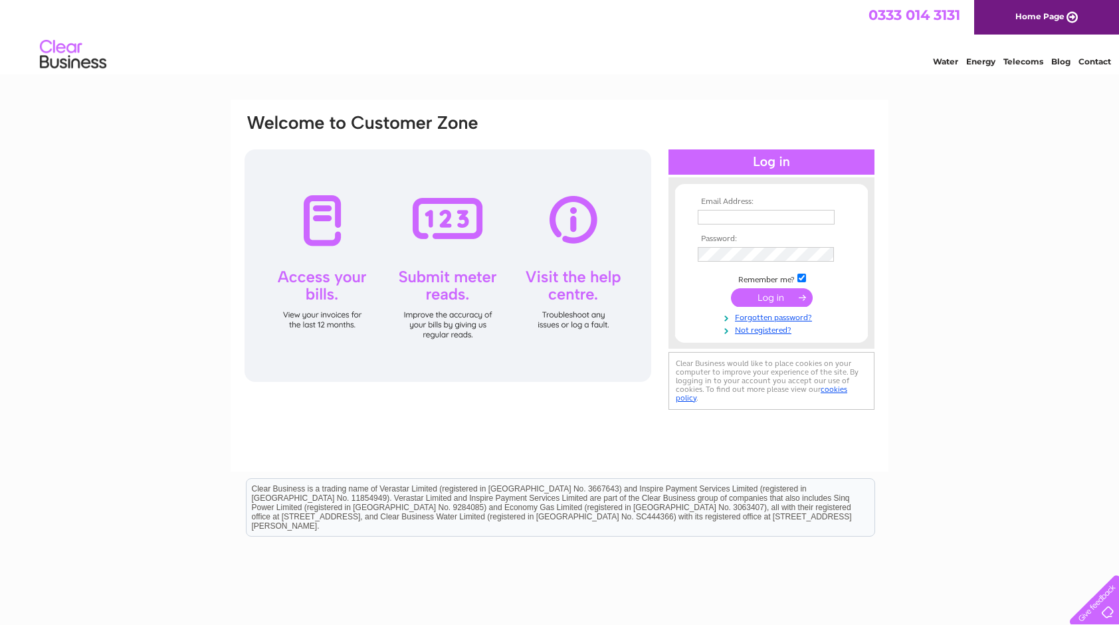
click at [764, 219] on input "text" at bounding box center [766, 217] width 137 height 15
type input "[EMAIL_ADDRESS][DOMAIN_NAME]"
click at [782, 320] on link "Forgotten password?" at bounding box center [773, 316] width 151 height 13
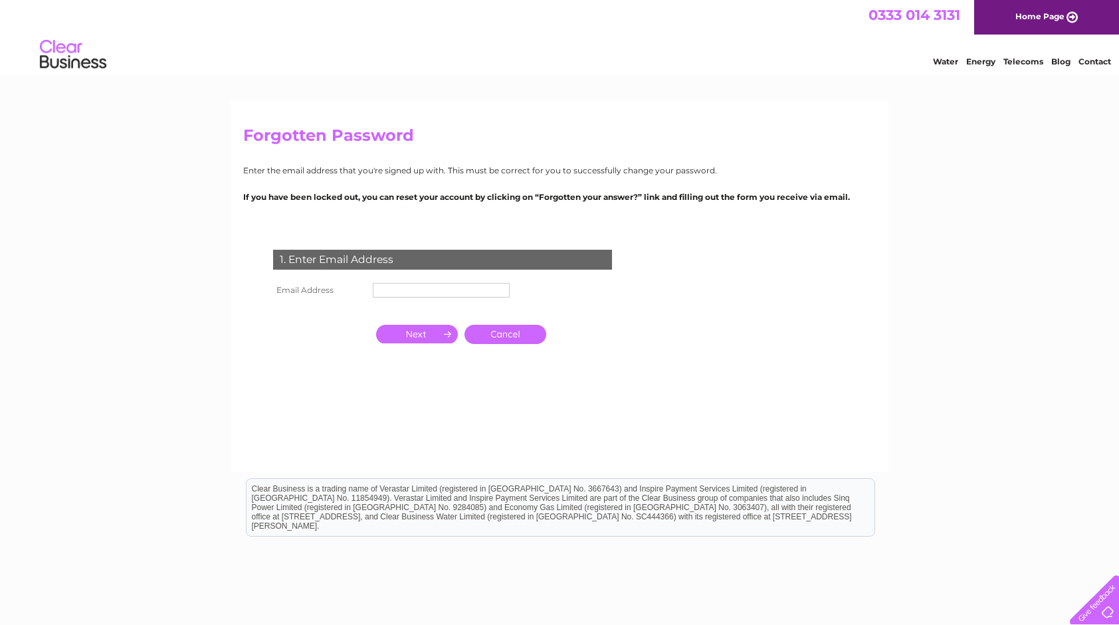
click at [394, 288] on input "text" at bounding box center [441, 290] width 137 height 15
type input "[EMAIL_ADDRESS][DOMAIN_NAME]"
click at [413, 340] on input "button" at bounding box center [417, 334] width 82 height 19
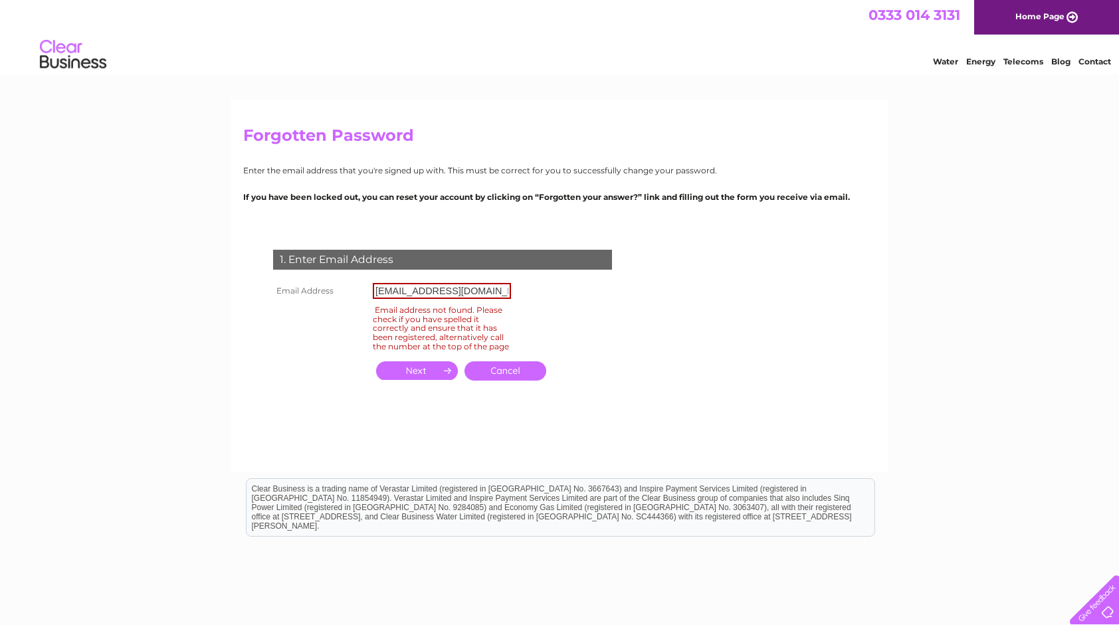
click at [1038, 21] on link "Home Page" at bounding box center [1046, 17] width 145 height 35
